Goal: Task Accomplishment & Management: Use online tool/utility

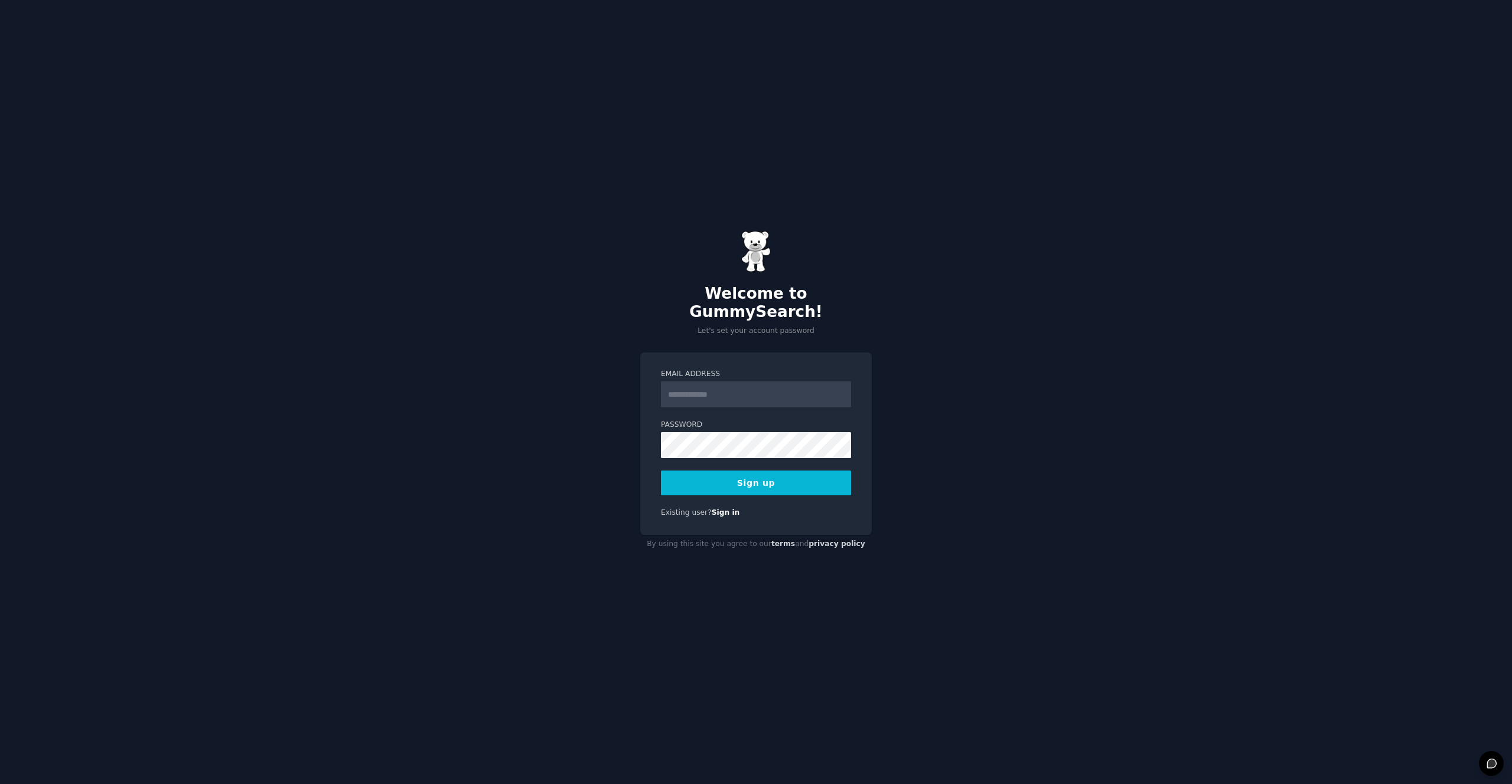
click at [740, 370] on div "Email Address" at bounding box center [756, 388] width 190 height 39
click at [729, 396] on input "Email Address" at bounding box center [756, 394] width 190 height 26
click at [774, 383] on input "Email Address" at bounding box center [756, 394] width 190 height 26
type input "**********"
click at [760, 470] on button "Sign up" at bounding box center [756, 482] width 190 height 25
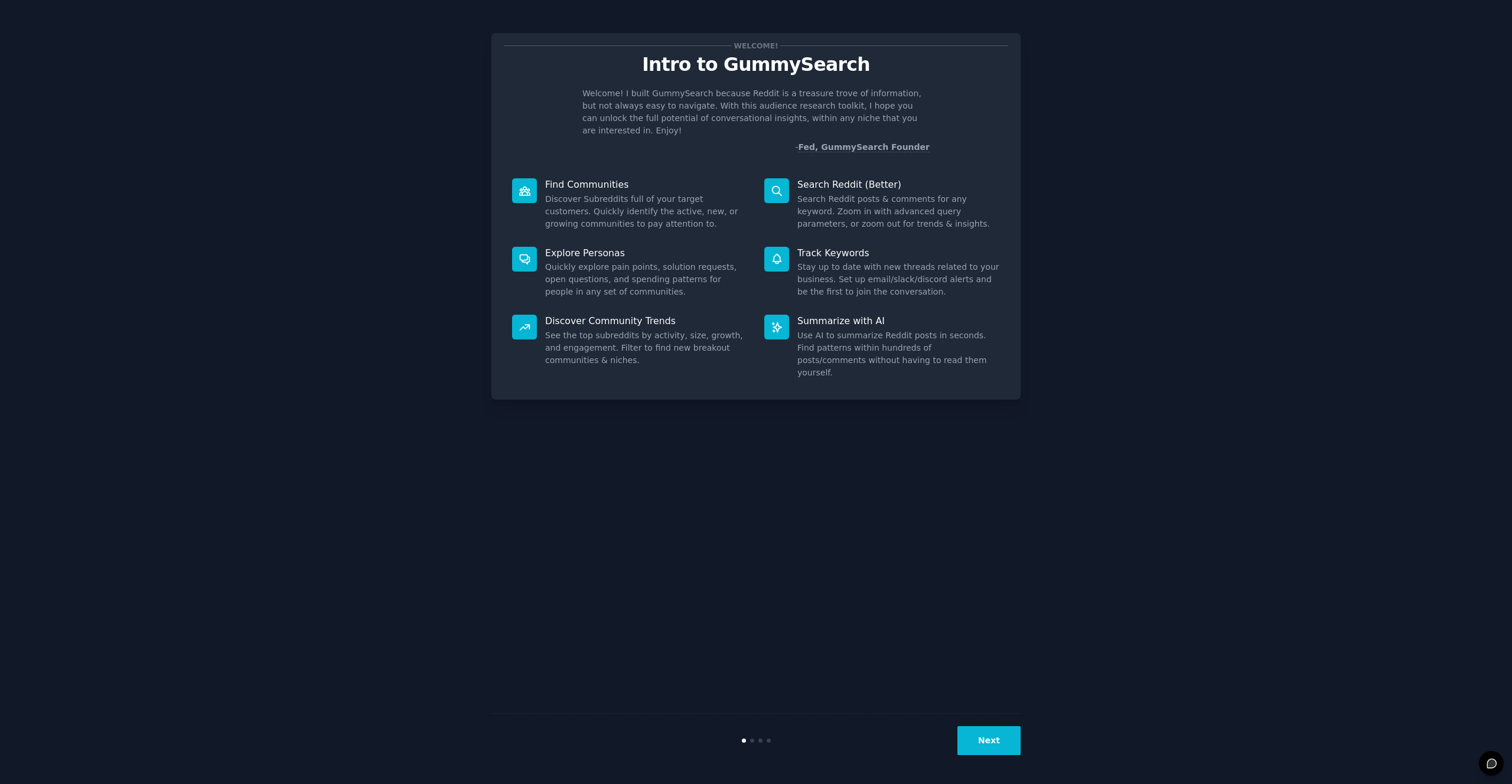
click at [986, 729] on button "Next" at bounding box center [989, 739] width 63 height 29
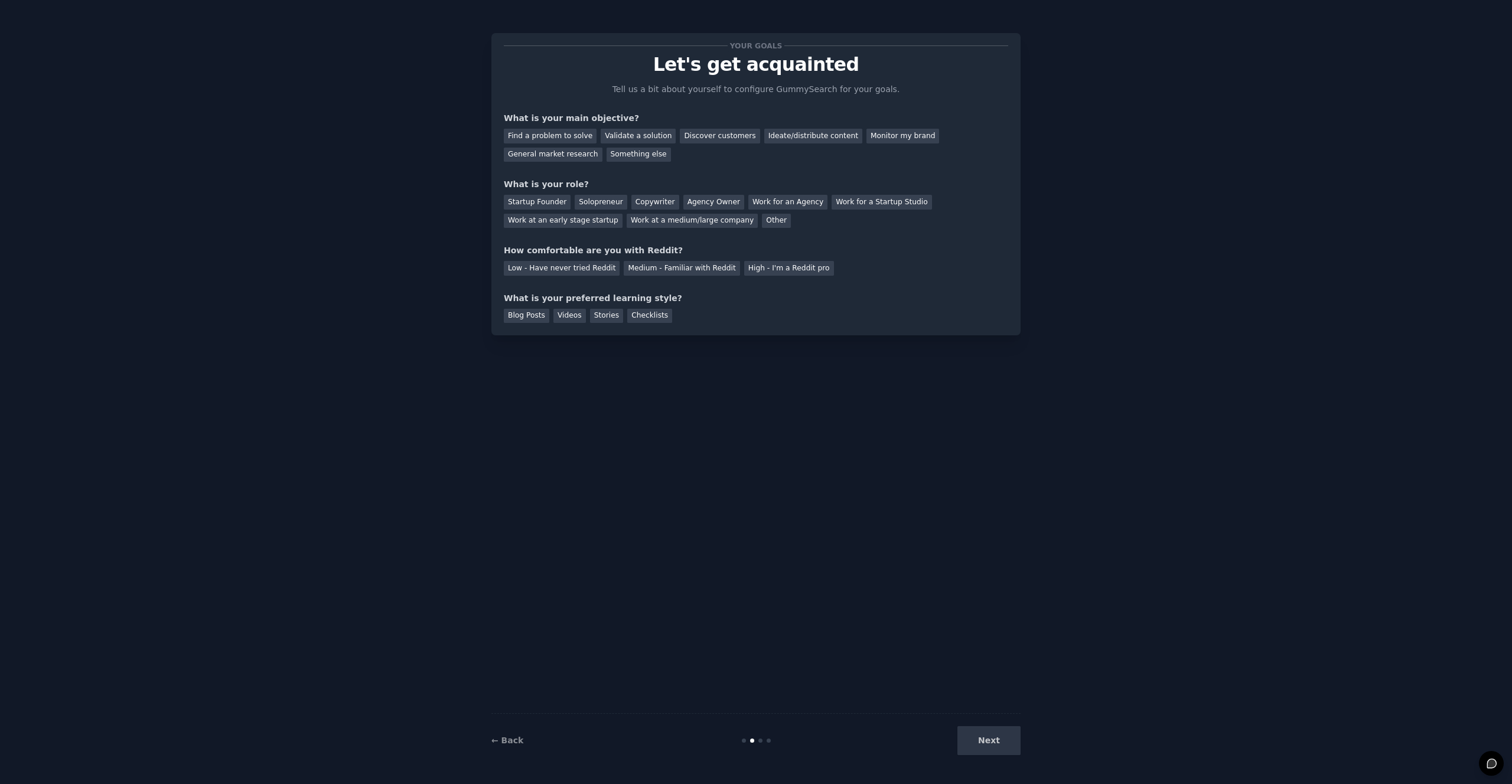
click at [881, 311] on div "Blog Posts Videos Stories Checklists" at bounding box center [756, 314] width 504 height 19
click at [553, 134] on div "Find a problem to solve" at bounding box center [551, 136] width 93 height 15
click at [551, 203] on div "Startup Founder" at bounding box center [537, 202] width 66 height 15
click at [709, 265] on div "Medium - Familiar with Reddit" at bounding box center [681, 268] width 116 height 15
click at [532, 310] on div "Blog Posts" at bounding box center [527, 316] width 46 height 15
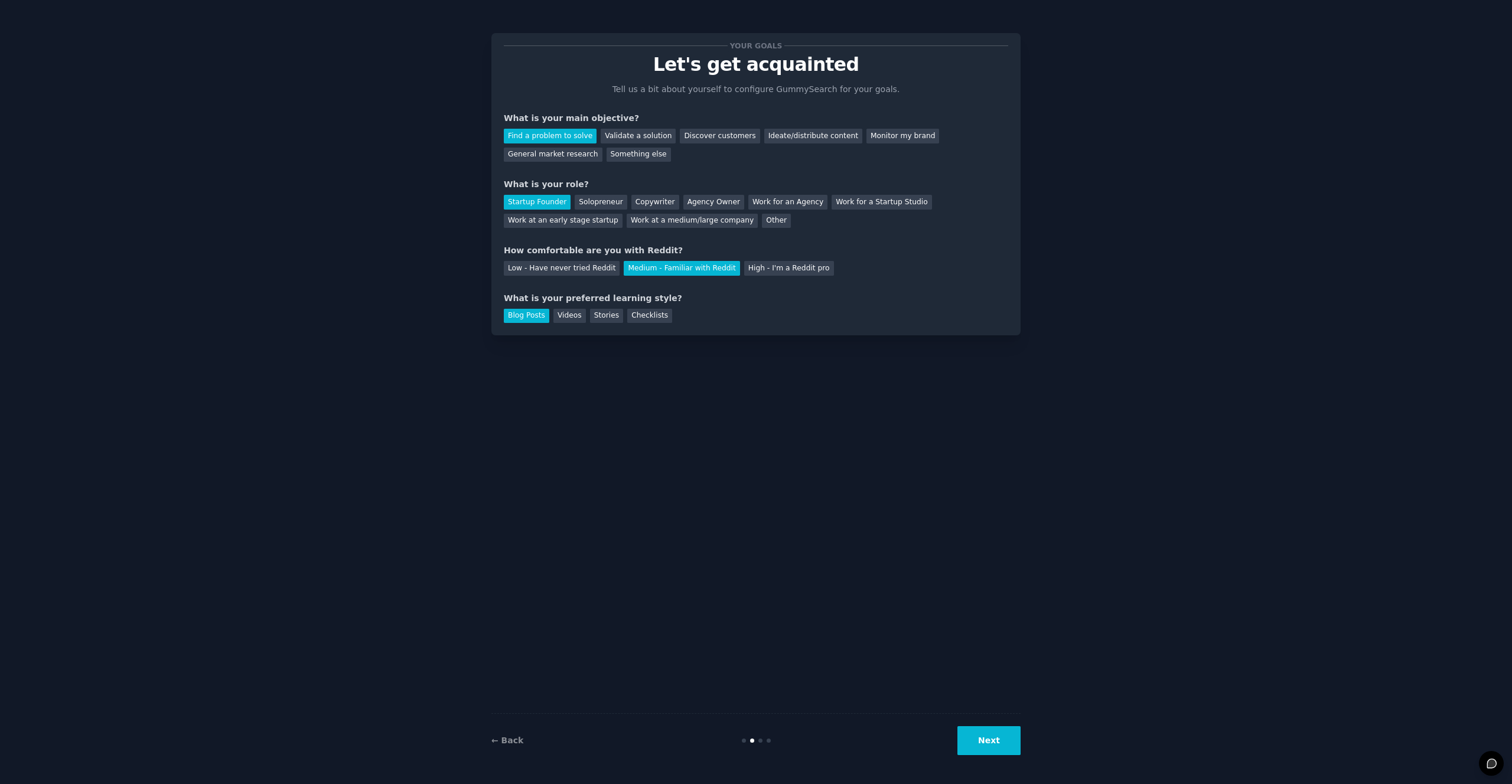
click at [983, 732] on button "Next" at bounding box center [989, 739] width 63 height 29
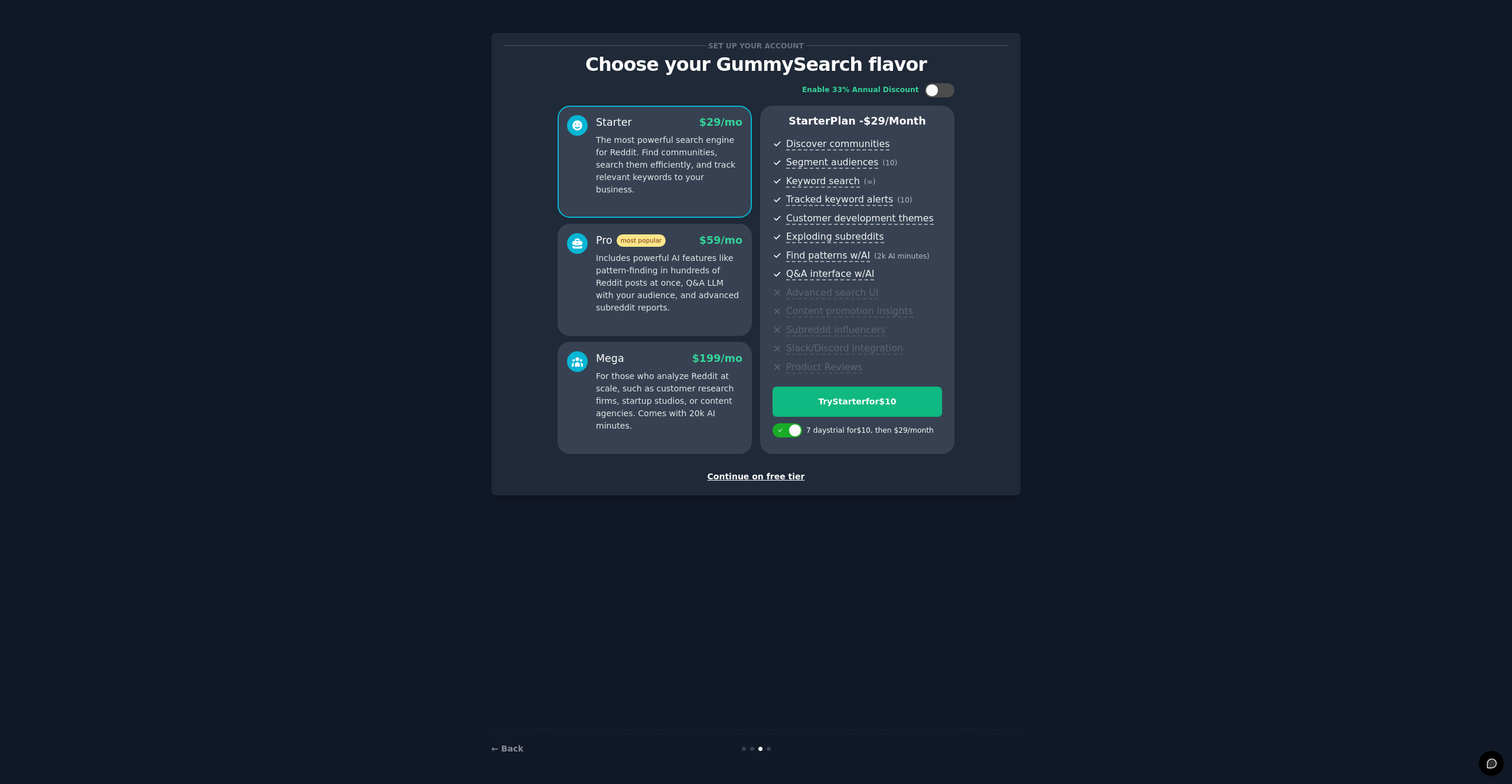
click at [780, 475] on div "Continue on free tier" at bounding box center [756, 476] width 504 height 13
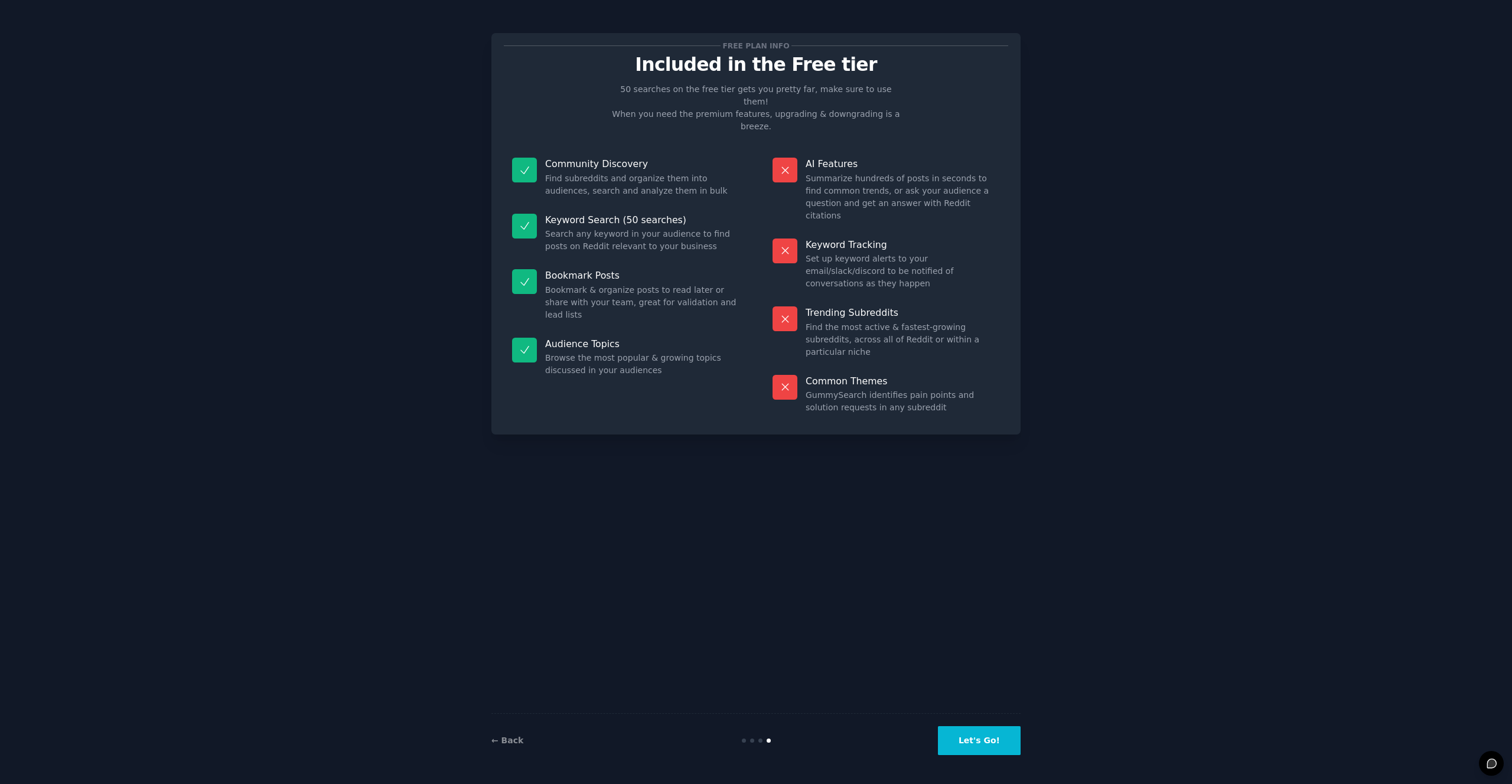
click at [980, 739] on button "Let's Go!" at bounding box center [978, 739] width 82 height 29
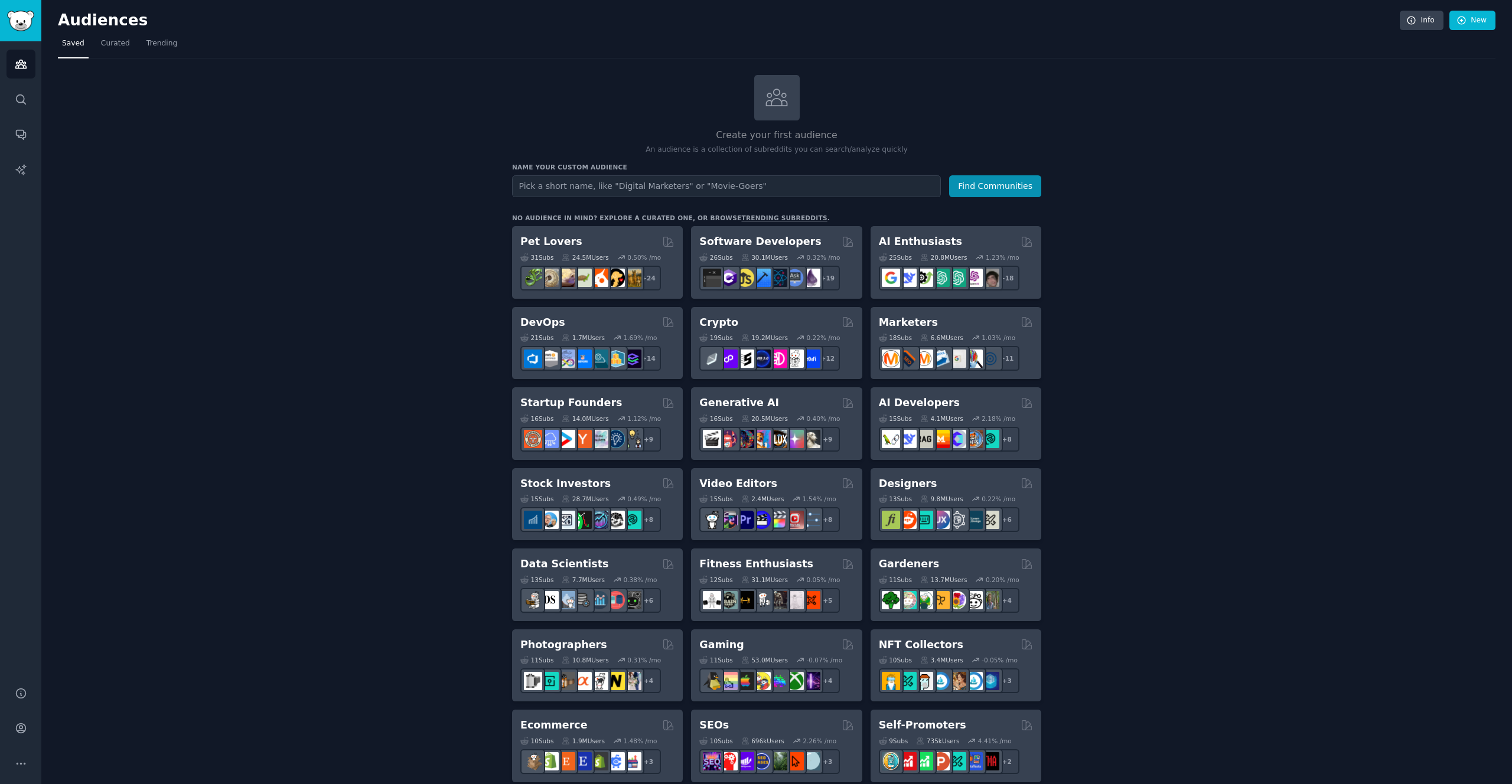
click at [682, 191] on input "text" at bounding box center [726, 186] width 429 height 22
type input "marathon"
type input "running marathon"
click at [949, 175] on button "Find Communities" at bounding box center [994, 186] width 92 height 22
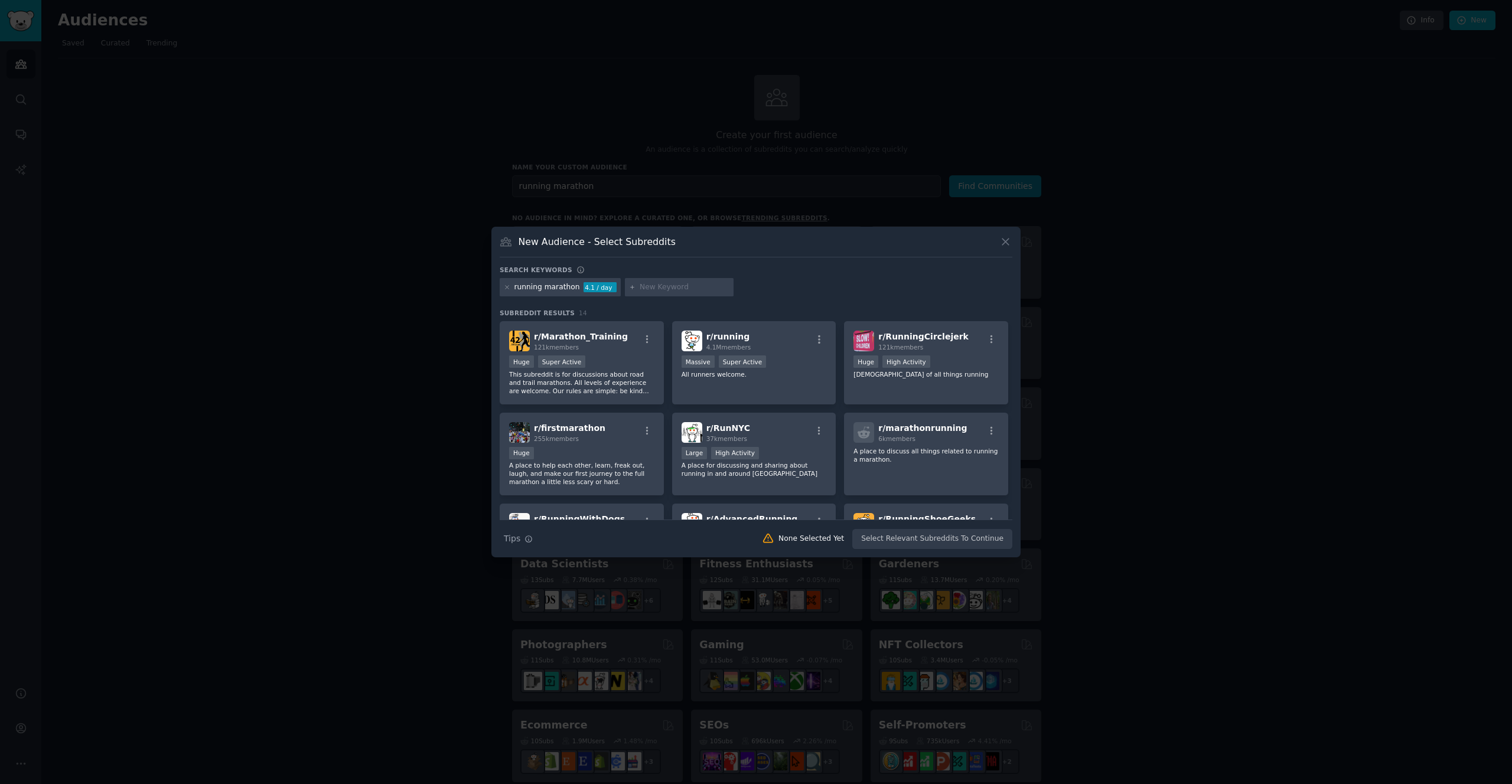
click at [1013, 244] on div "New Audience - Select Subreddits Search keywords running marathon 4.1 / day Sub…" at bounding box center [756, 392] width 529 height 332
click at [1006, 242] on icon at bounding box center [1005, 242] width 7 height 7
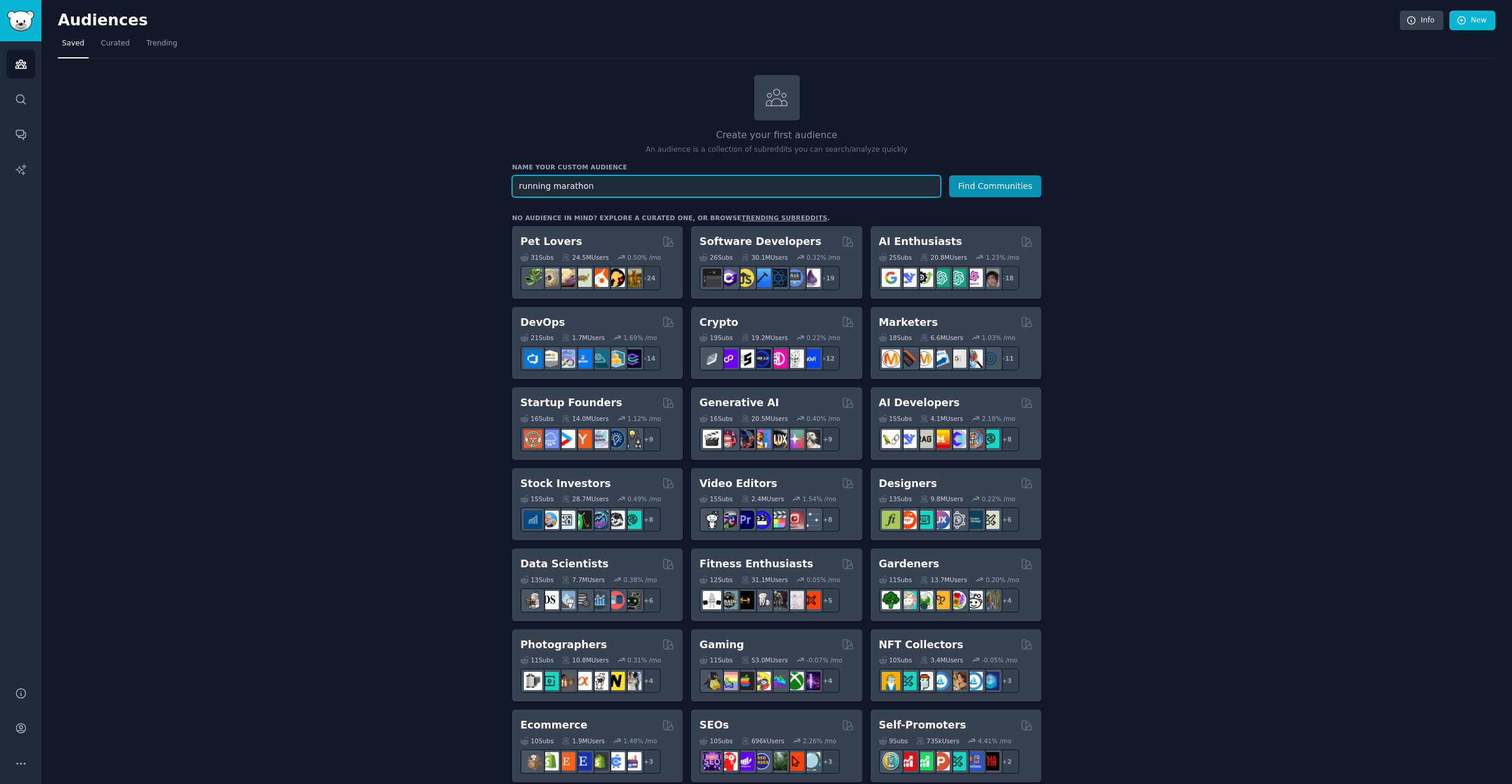
click at [553, 177] on input "running marathon" at bounding box center [726, 186] width 429 height 22
type input "orga"
type input "race organizers"
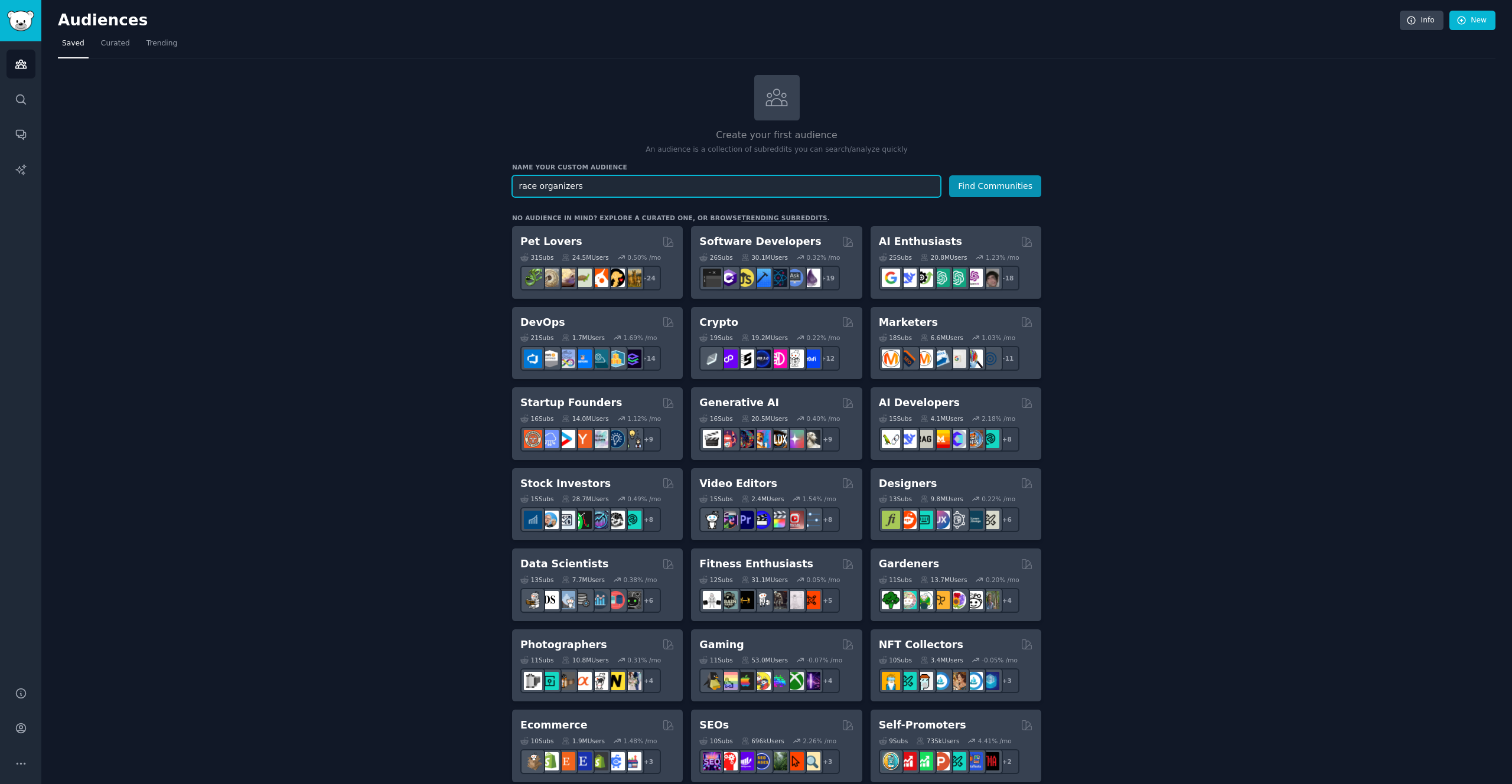
click at [949, 175] on button "Find Communities" at bounding box center [994, 186] width 92 height 22
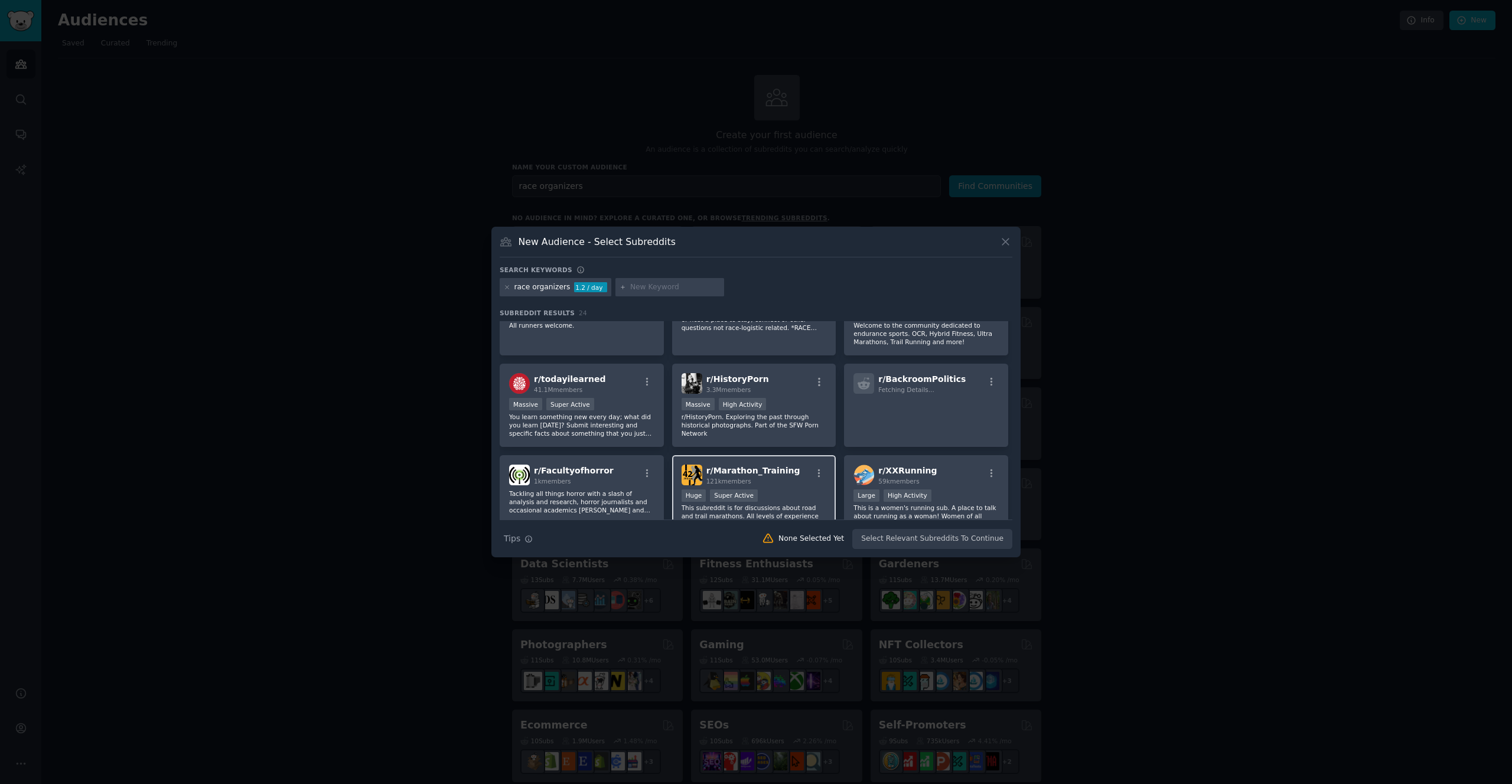
scroll to position [142, 0]
